Goal: Check status: Check status

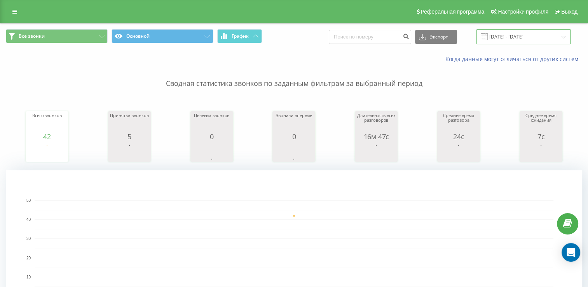
click at [503, 37] on input "20.09.2025 - 20.09.2025" at bounding box center [523, 36] width 94 height 15
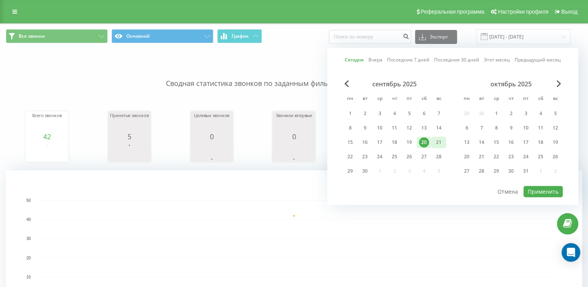
click at [438, 139] on div "21" at bounding box center [438, 142] width 10 height 10
click at [532, 189] on button "Применить" at bounding box center [542, 191] width 39 height 11
type input "[DATE] - [DATE]"
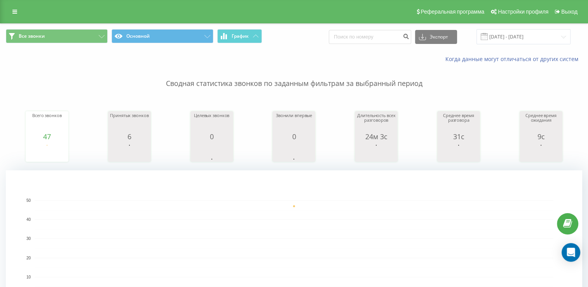
click at [305, 38] on div "Все звонки Основной График Экспорт .csv .xls .xlsx [DATE] - [DATE]" at bounding box center [294, 36] width 576 height 15
